Goal: Information Seeking & Learning: Learn about a topic

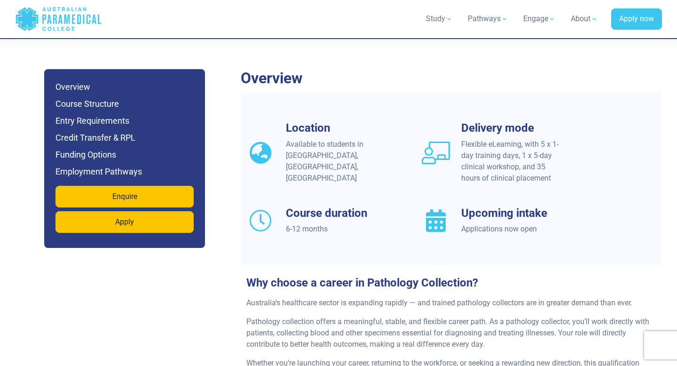
scroll to position [790, 0]
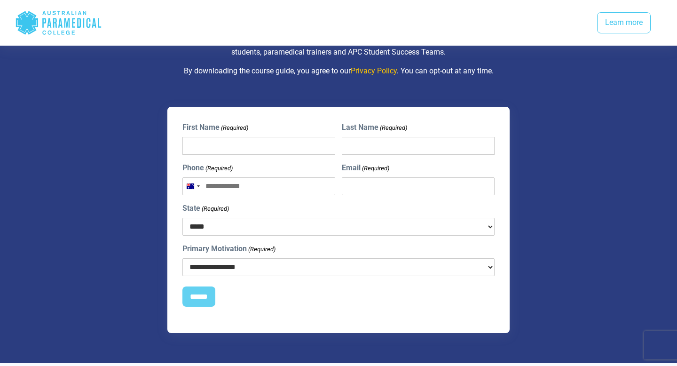
scroll to position [1259, 0]
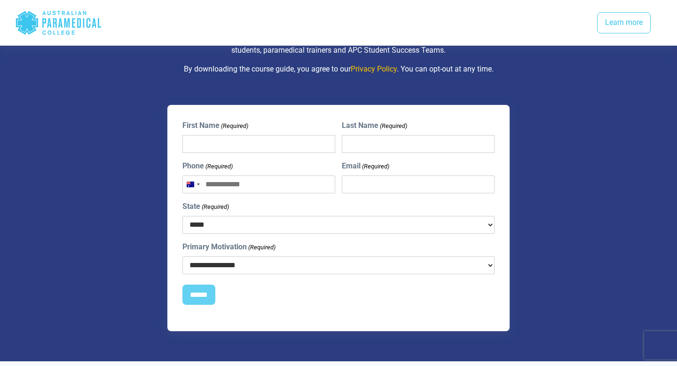
click at [257, 216] on select "***** *** *** *** ** ** *** ** ***" at bounding box center [338, 225] width 312 height 18
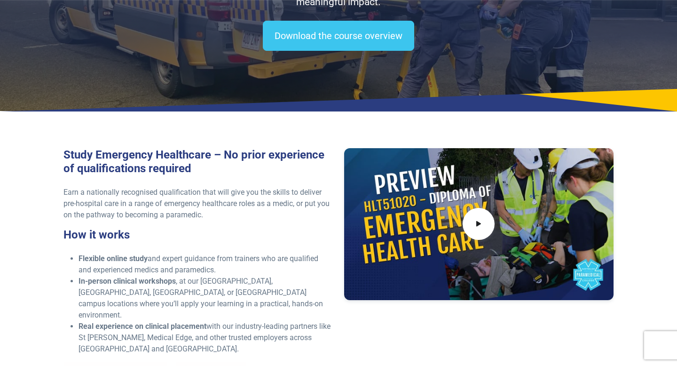
scroll to position [0, 0]
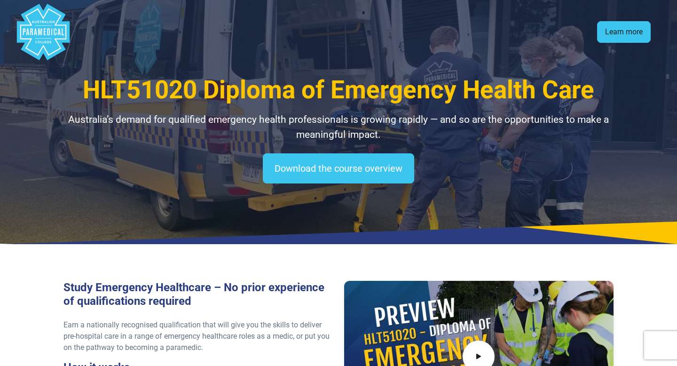
click at [607, 34] on link "Learn more" at bounding box center [624, 32] width 54 height 22
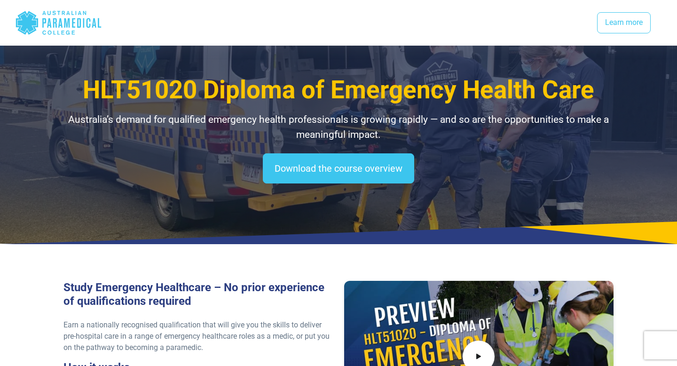
scroll to position [1249, 0]
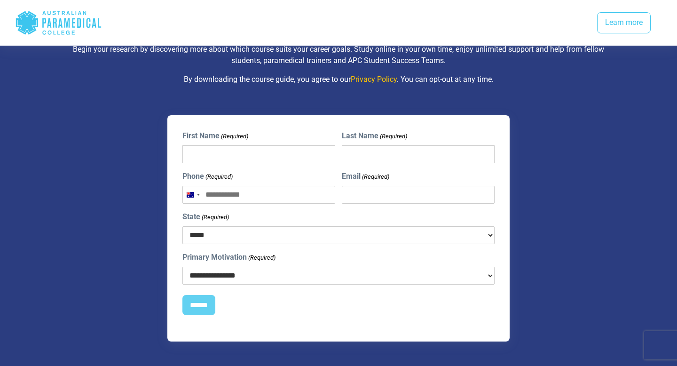
click at [569, 89] on div "Download your free course overview Begin your research by discovering more abou…" at bounding box center [338, 178] width 658 height 385
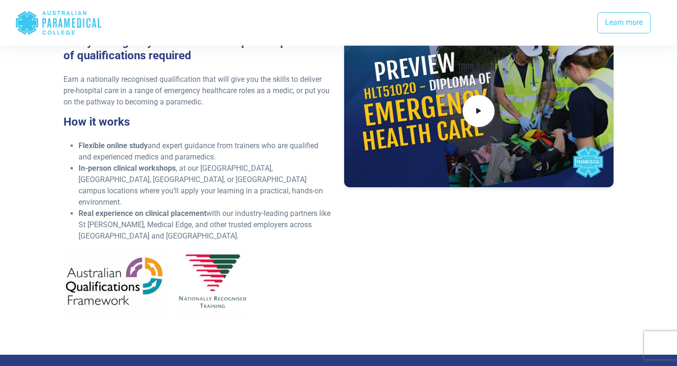
scroll to position [0, 0]
